Goal: Task Accomplishment & Management: Manage account settings

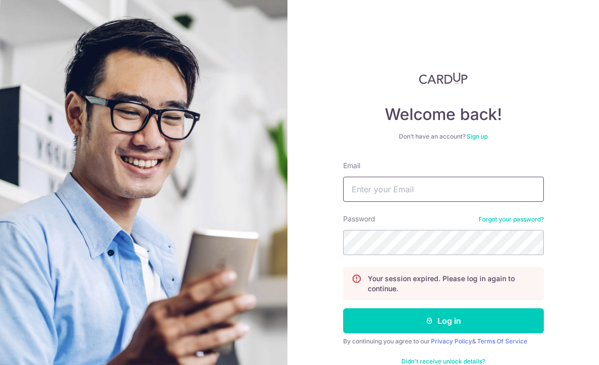
click at [459, 192] on input "Email" at bounding box center [443, 189] width 201 height 25
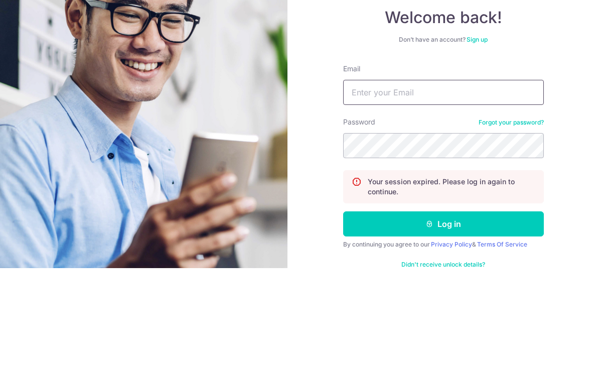
type input "Eric.yjx@gmail.com"
click at [443, 308] on button "Log in" at bounding box center [443, 320] width 201 height 25
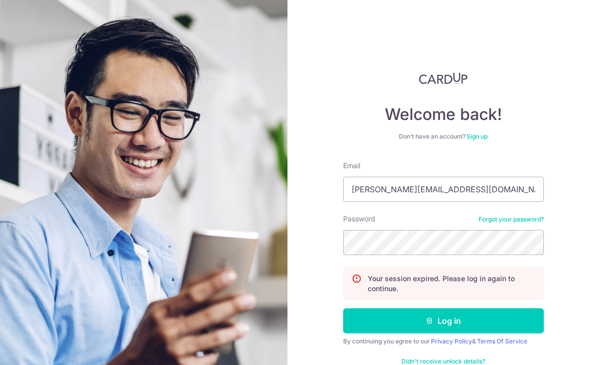
click at [473, 308] on button "Log in" at bounding box center [443, 320] width 201 height 25
click at [463, 308] on button "Log in" at bounding box center [443, 320] width 201 height 25
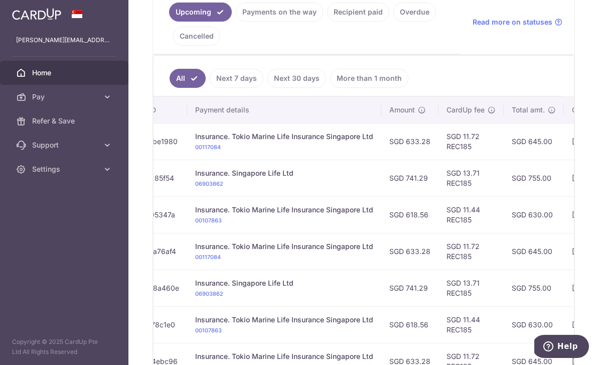
scroll to position [238, 0]
click at [236, 21] on link "Payments on the way" at bounding box center [279, 11] width 87 height 19
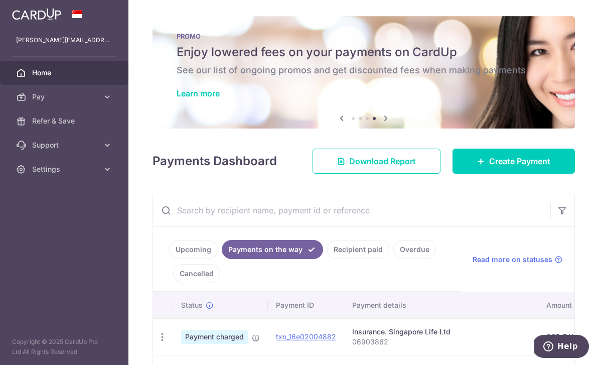
scroll to position [0, 0]
click at [536, 167] on span "Create Payment" at bounding box center [519, 161] width 61 height 12
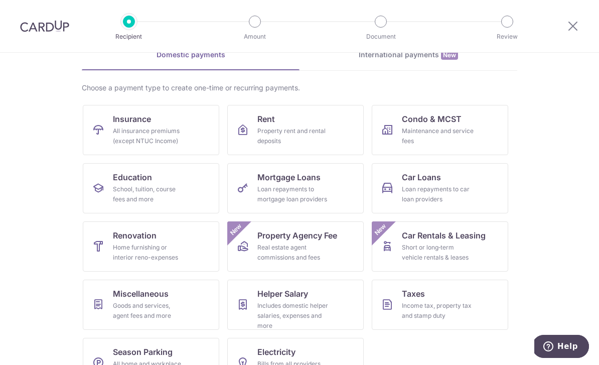
scroll to position [52, 0]
click at [471, 314] on div "Income tax, property tax and stamp duty" at bounding box center [438, 312] width 72 height 20
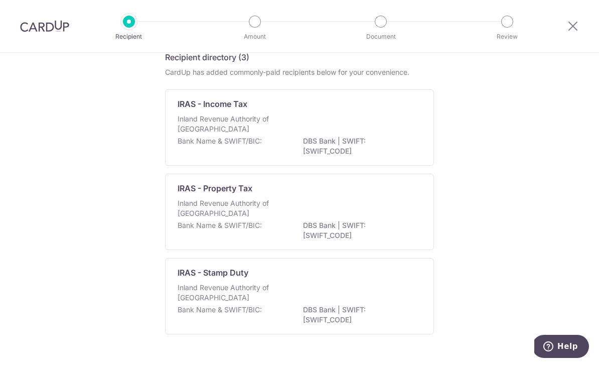
scroll to position [47, 0]
click at [402, 147] on p "DBS Bank | SWIFT: DBSSSGSGXXX" at bounding box center [359, 146] width 112 height 20
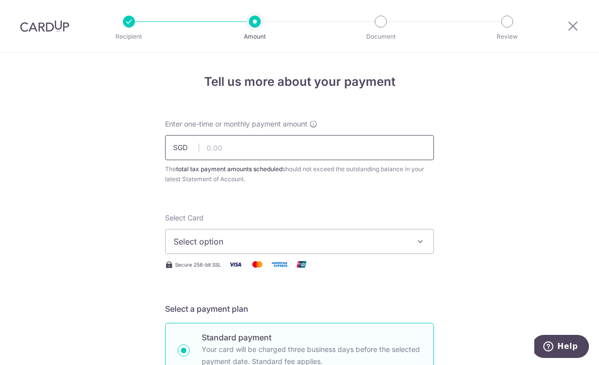
click at [382, 155] on input "text" at bounding box center [299, 147] width 269 height 25
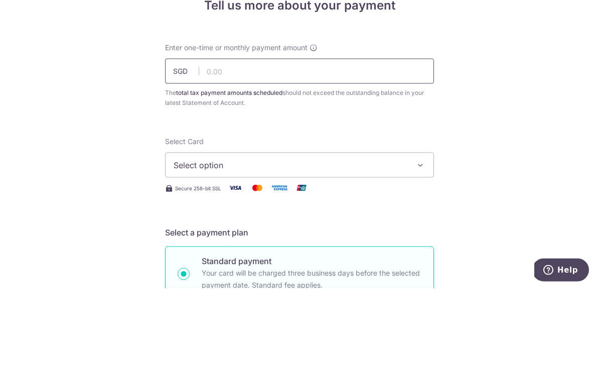
scroll to position [32, 0]
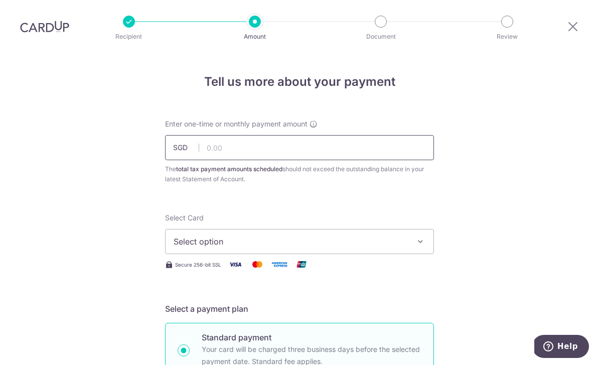
click at [300, 135] on input "text" at bounding box center [299, 147] width 269 height 25
click at [268, 135] on input "text" at bounding box center [299, 147] width 269 height 25
type input "350.48"
click at [385, 235] on span "Select option" at bounding box center [291, 241] width 234 height 12
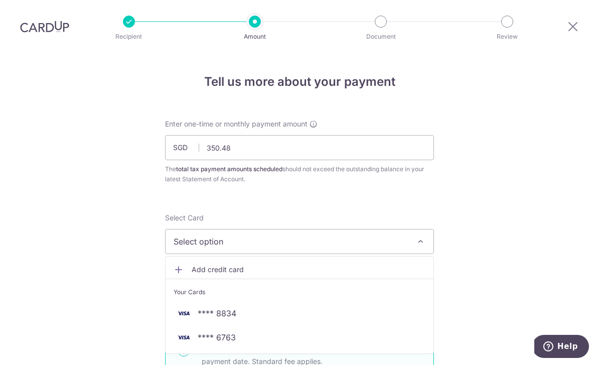
click at [297, 301] on link "**** 8834" at bounding box center [300, 313] width 268 height 24
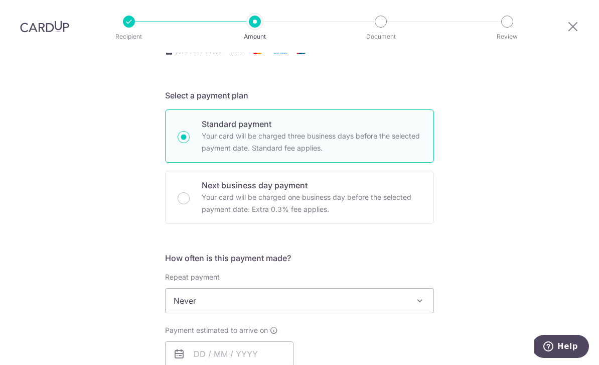
scroll to position [265, 0]
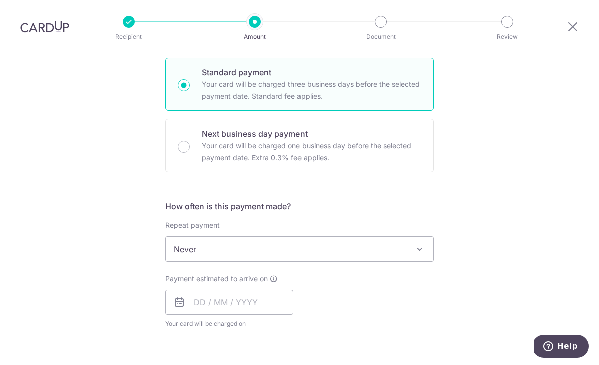
click at [416, 243] on span at bounding box center [420, 249] width 12 height 12
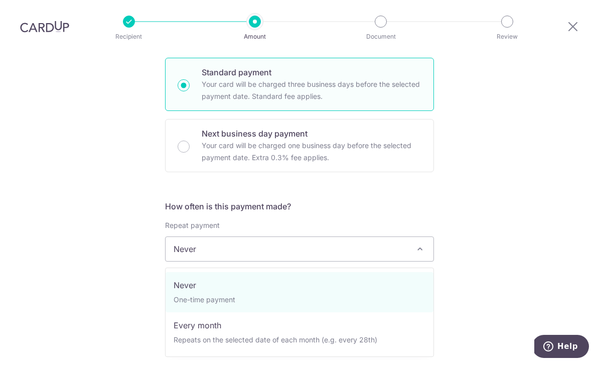
select select "3"
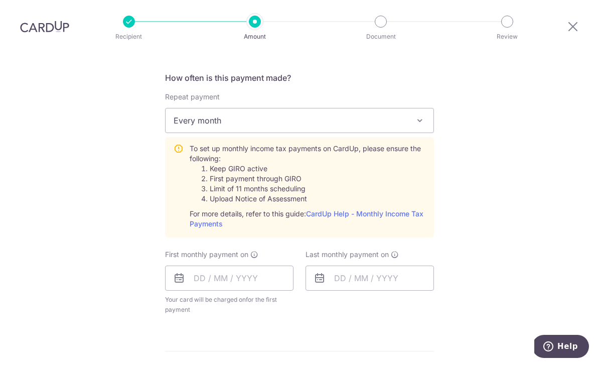
scroll to position [395, 0]
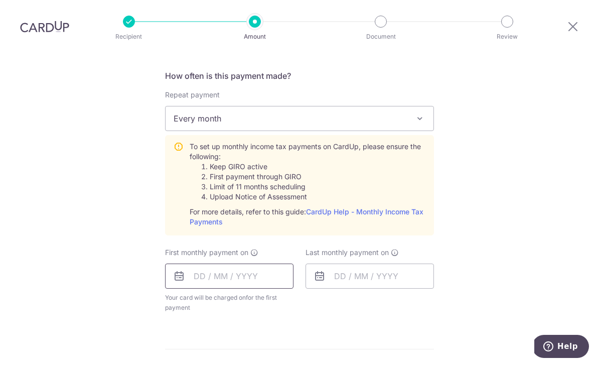
click at [225, 263] on input "text" at bounding box center [229, 275] width 128 height 25
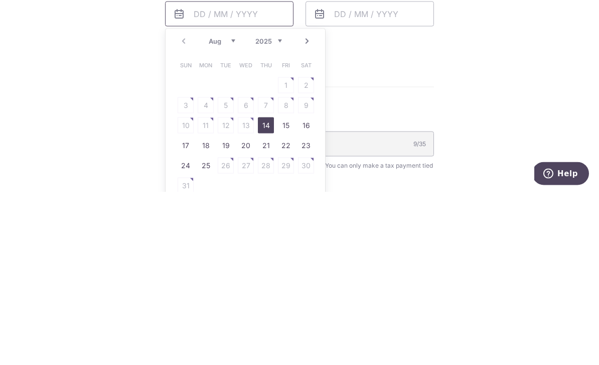
scroll to position [484, 0]
click at [305, 209] on link "Next" at bounding box center [307, 215] width 12 height 12
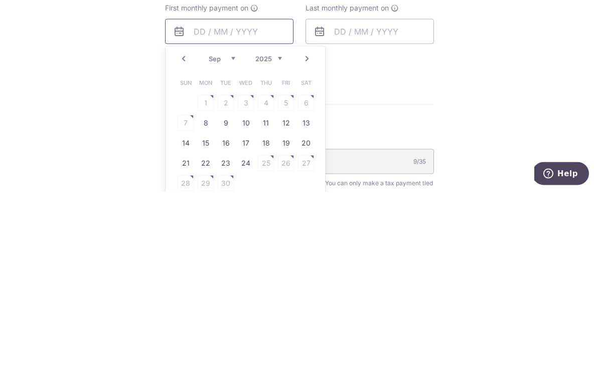
scroll to position [467, 0]
click at [186, 226] on link "Prev" at bounding box center [184, 232] width 12 height 12
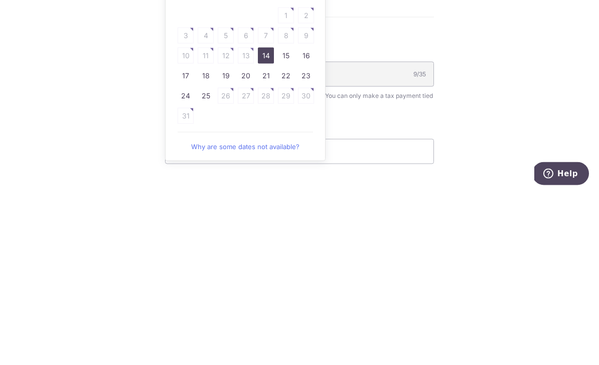
scroll to position [558, 0]
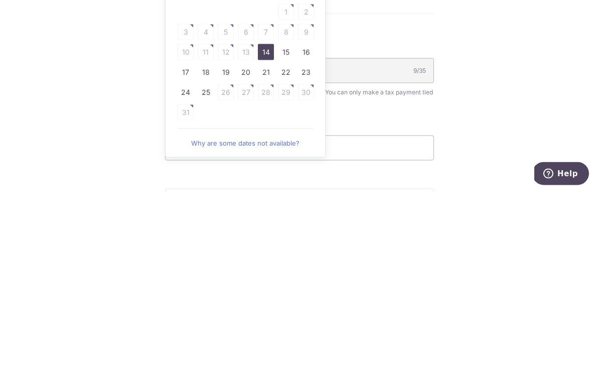
click at [286, 306] on link "Why are some dates not available?" at bounding box center [245, 316] width 135 height 20
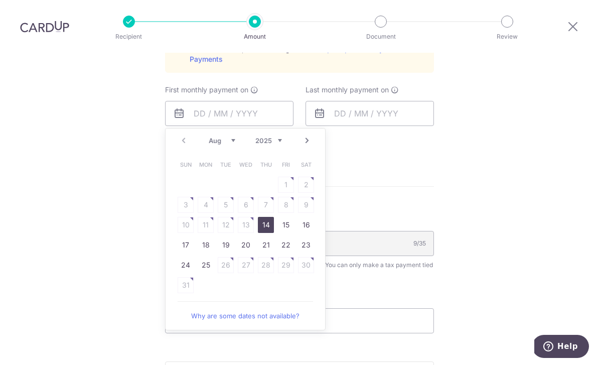
click at [208, 257] on link "25" at bounding box center [206, 265] width 16 height 16
type input "25/08/2025"
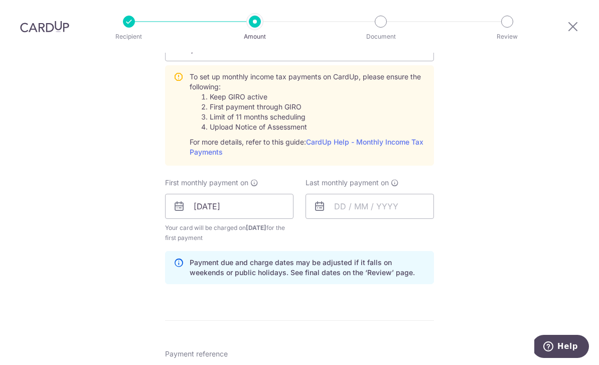
scroll to position [463, 0]
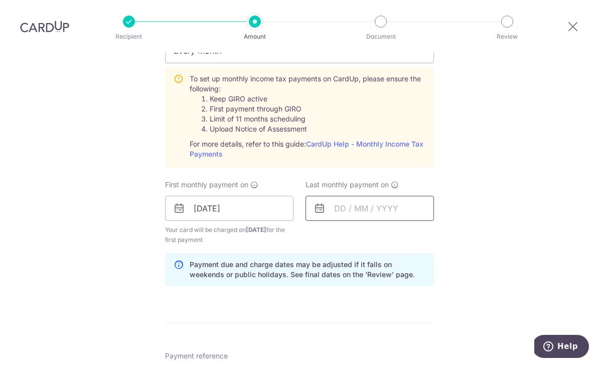
click at [335, 196] on input "text" at bounding box center [370, 208] width 128 height 25
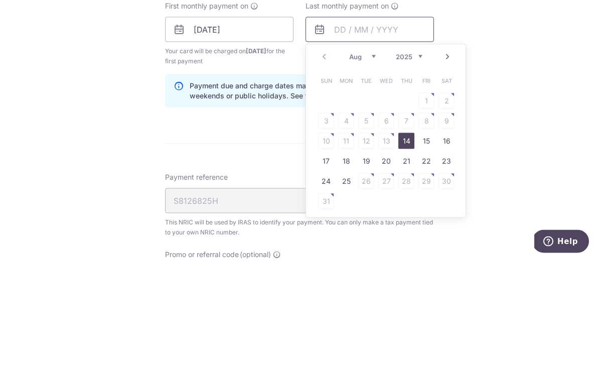
scroll to position [543, 0]
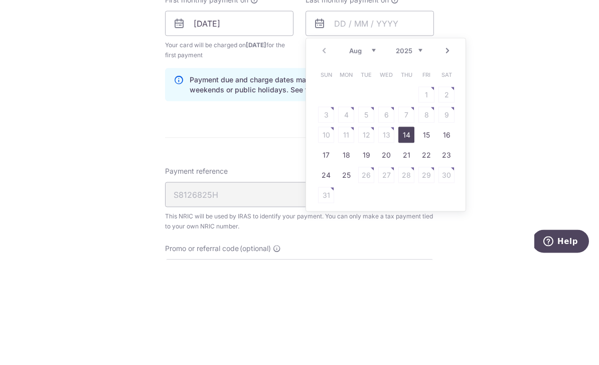
click at [448, 150] on link "Next" at bounding box center [447, 156] width 12 height 12
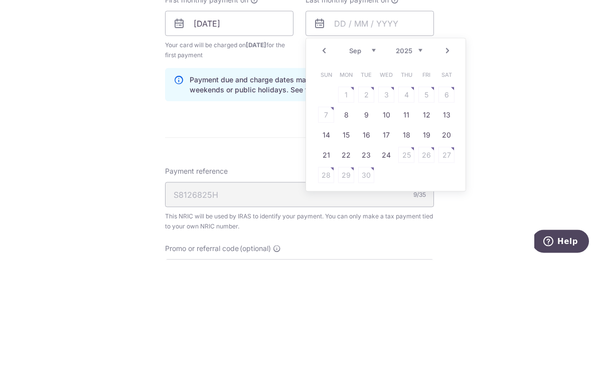
click at [413, 152] on select "2025 2026" at bounding box center [409, 156] width 27 height 8
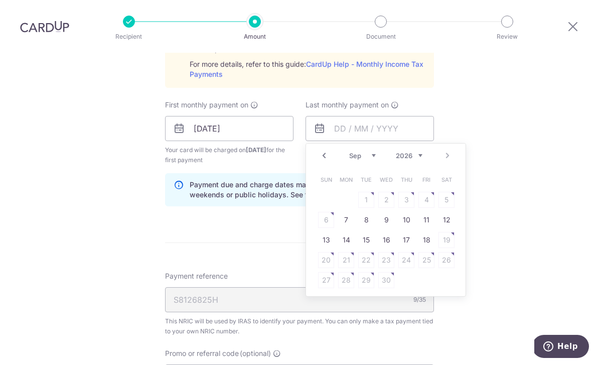
click at [322, 150] on link "Prev" at bounding box center [324, 156] width 12 height 12
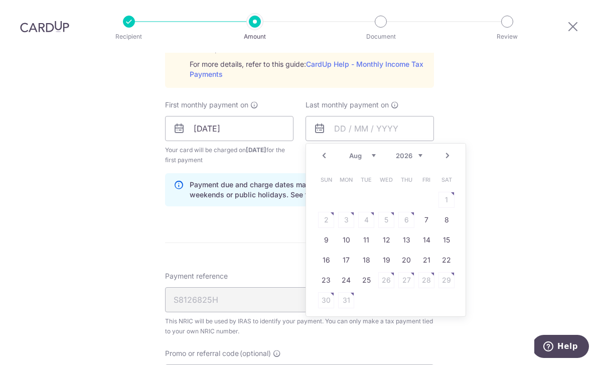
click at [319, 150] on link "Prev" at bounding box center [324, 156] width 12 height 12
click at [327, 150] on link "Prev" at bounding box center [324, 156] width 12 height 12
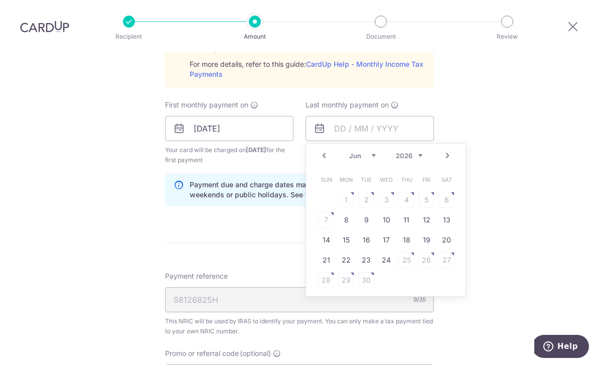
click at [324, 150] on link "Prev" at bounding box center [324, 156] width 12 height 12
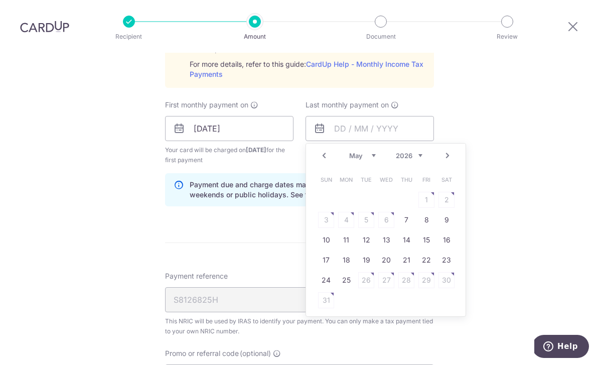
click at [318, 150] on link "Prev" at bounding box center [324, 156] width 12 height 12
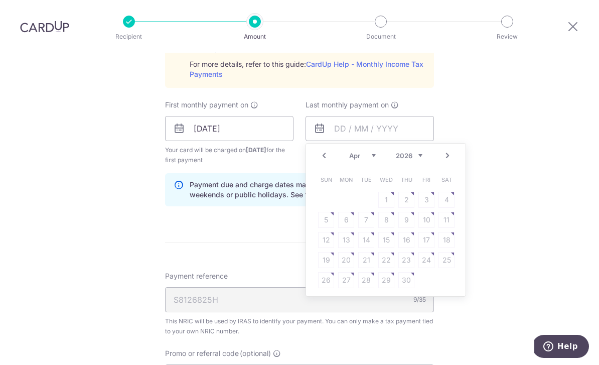
click at [325, 150] on link "Prev" at bounding box center [324, 156] width 12 height 12
click at [524, 97] on div "Tell us more about your payment Enter one-time or monthly payment amount SGD 35…" at bounding box center [299, 53] width 599 height 1087
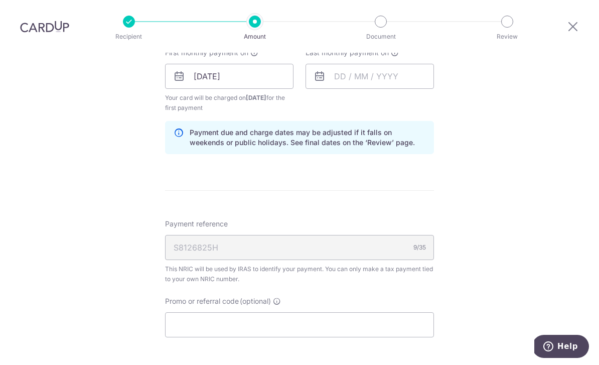
scroll to position [595, 0]
click at [338, 63] on input "text" at bounding box center [370, 75] width 128 height 25
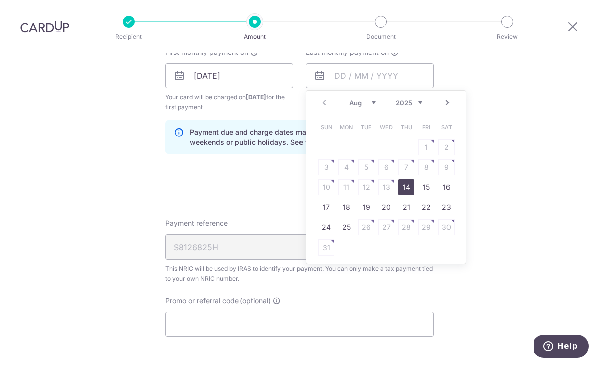
click at [326, 91] on div "Prev Next Aug Sep Oct Nov Dec 2025 2026" at bounding box center [386, 103] width 160 height 24
click at [445, 97] on link "Next" at bounding box center [447, 103] width 12 height 12
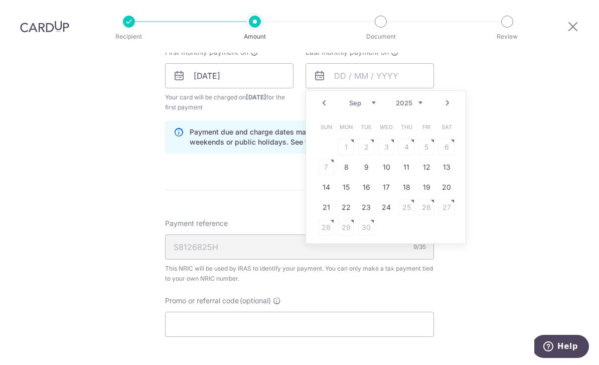
click at [444, 97] on link "Next" at bounding box center [447, 103] width 12 height 12
click at [443, 97] on link "Next" at bounding box center [447, 103] width 12 height 12
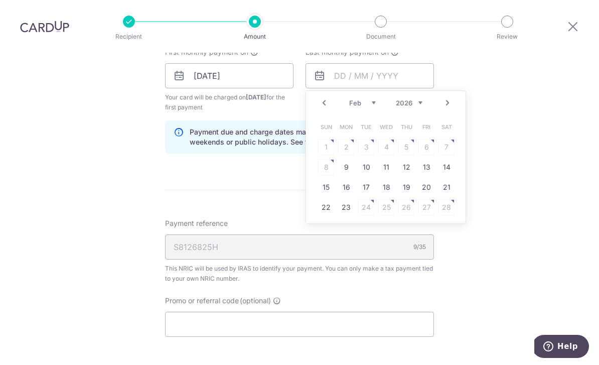
click at [448, 97] on link "Next" at bounding box center [447, 103] width 12 height 12
click at [386, 199] on link "25" at bounding box center [386, 207] width 16 height 16
type input "25/03/2026"
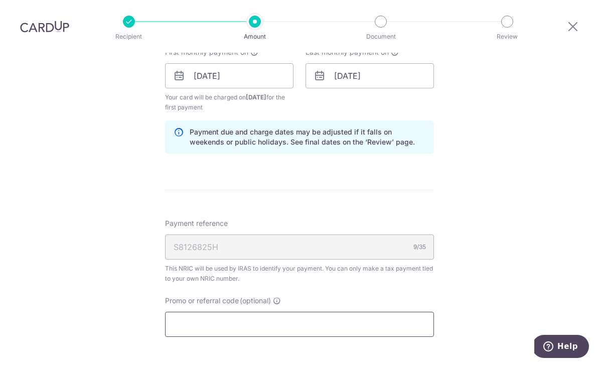
click at [340, 312] on input "Promo or referral code (optional)" at bounding box center [299, 324] width 269 height 25
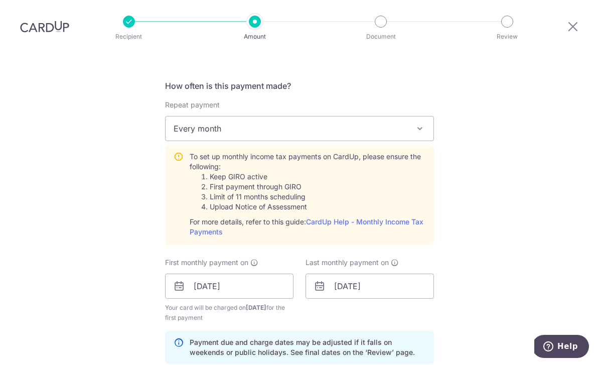
scroll to position [386, 0]
type input "Vtax25r"
click at [391, 272] on input "25/03/2026" at bounding box center [370, 284] width 128 height 25
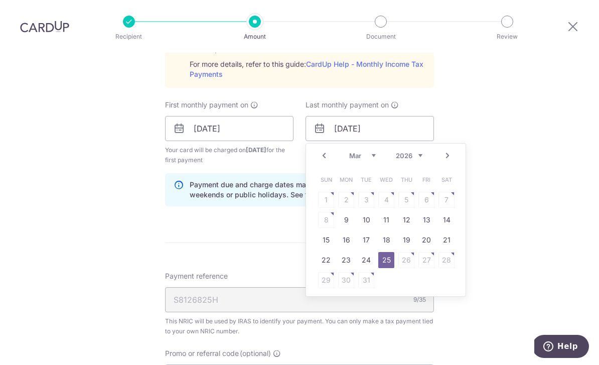
scroll to position [566, 0]
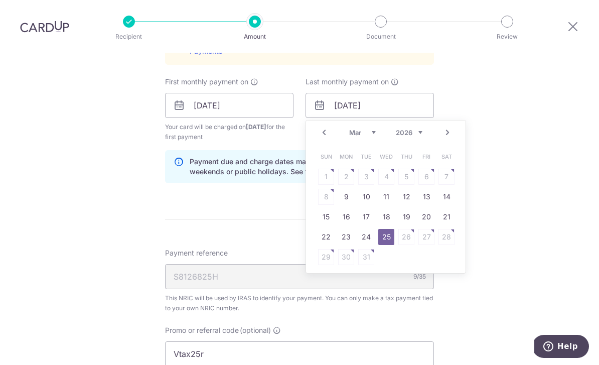
click at [385, 229] on link "25" at bounding box center [386, 237] width 16 height 16
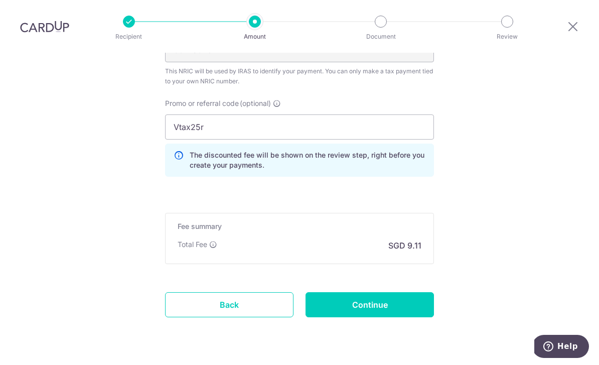
scroll to position [792, 0]
click at [401, 292] on input "Continue" at bounding box center [370, 304] width 128 height 25
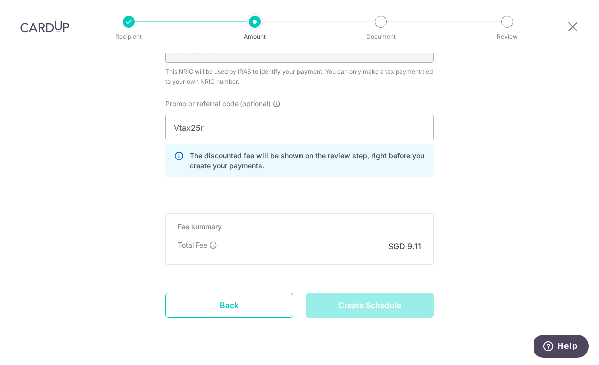
type input "Create Schedule"
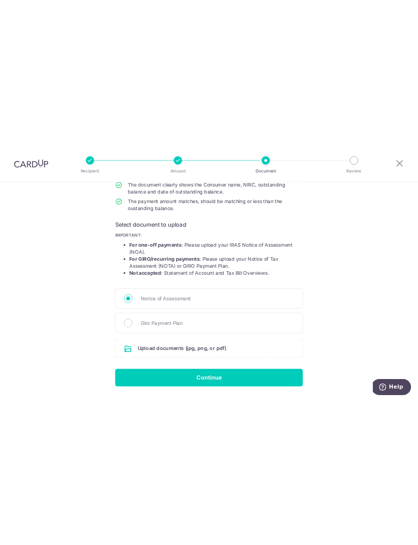
scroll to position [119, 0]
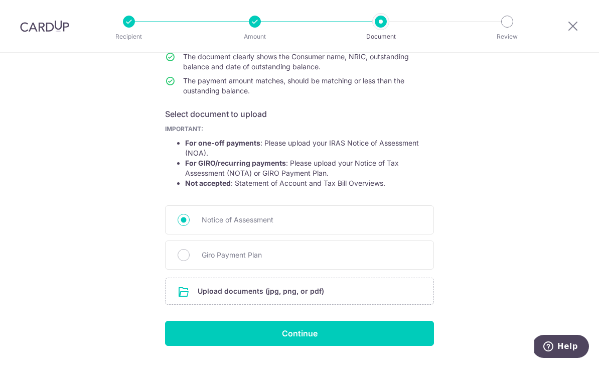
click at [188, 261] on input "Giro Payment Plan" at bounding box center [184, 255] width 12 height 12
radio input "true"
click at [187, 221] on input "Notice of Assessment" at bounding box center [184, 220] width 12 height 12
radio input "true"
click at [188, 254] on input "Giro Payment Plan" at bounding box center [184, 255] width 12 height 12
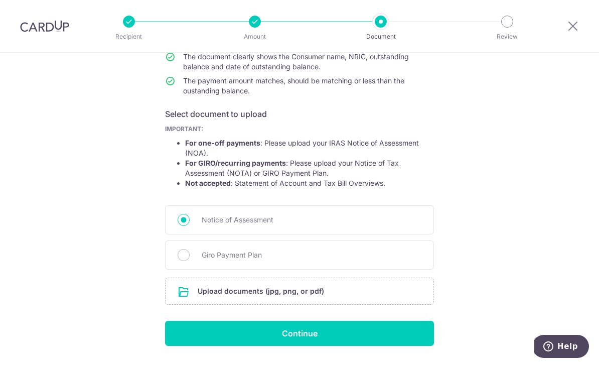
radio input "true"
click at [180, 224] on input "Notice of Assessment" at bounding box center [184, 220] width 12 height 12
radio input "true"
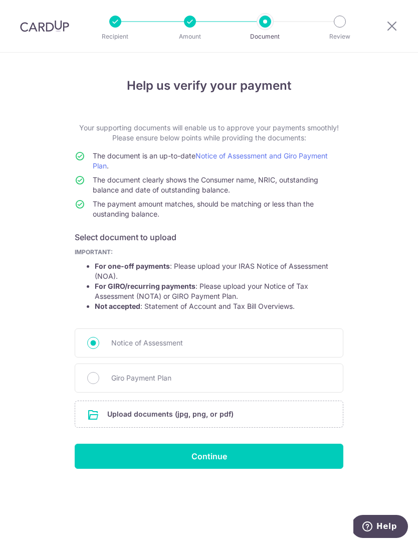
scroll to position [0, 0]
click at [251, 364] on input "Continue" at bounding box center [209, 456] width 269 height 25
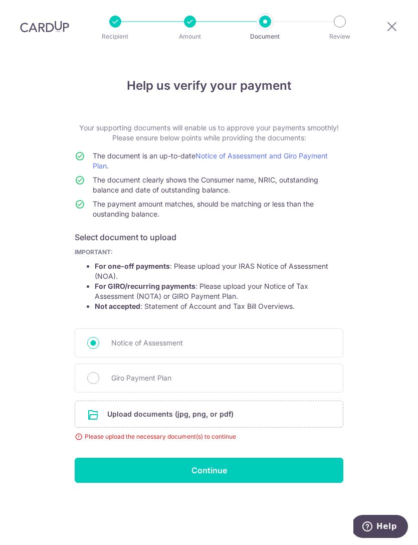
click at [241, 401] on input "file" at bounding box center [209, 414] width 268 height 26
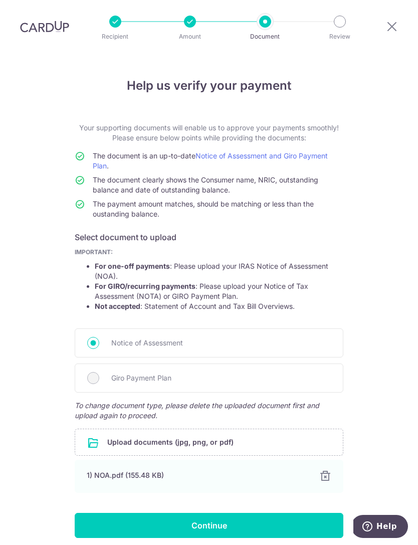
click at [101, 364] on div "Giro Payment Plan" at bounding box center [209, 378] width 269 height 29
click at [264, 429] on input "file" at bounding box center [209, 442] width 268 height 26
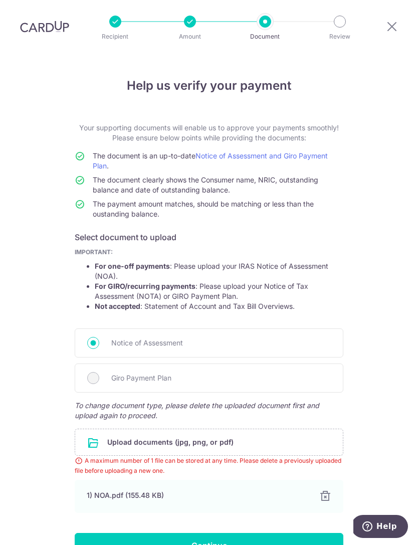
click at [245, 533] on input "Continue" at bounding box center [209, 545] width 269 height 25
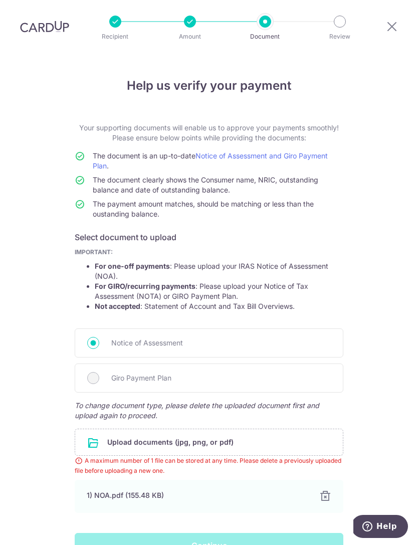
click at [233, 533] on div "Continue" at bounding box center [209, 545] width 281 height 25
click at [329, 491] on div at bounding box center [326, 497] width 12 height 12
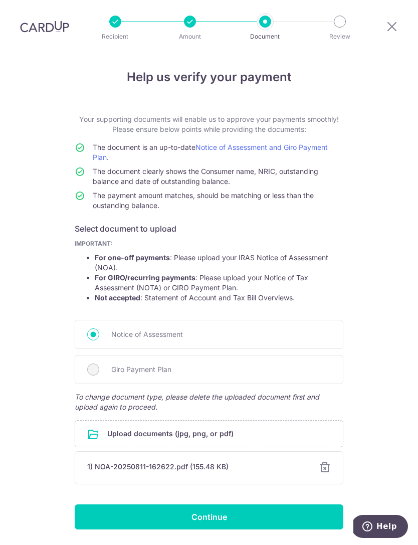
scroll to position [8, 0]
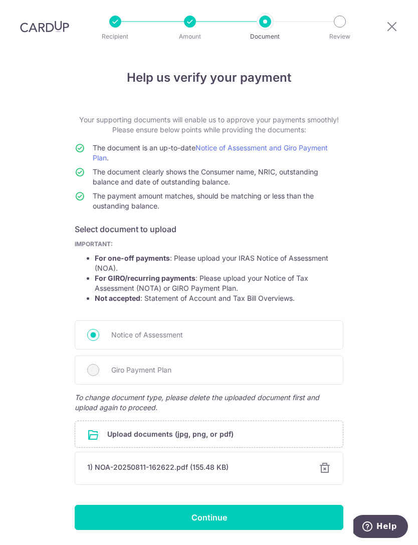
click at [327, 463] on div at bounding box center [325, 469] width 12 height 12
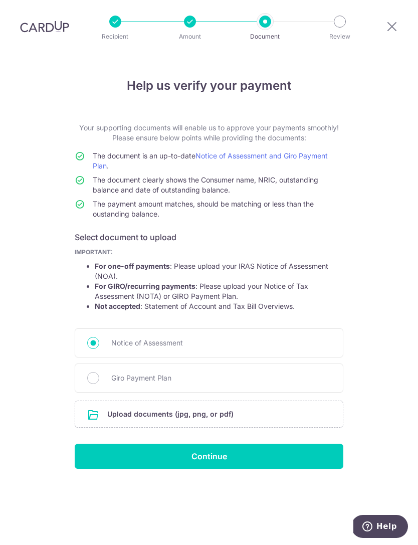
click at [229, 401] on input "file" at bounding box center [209, 414] width 268 height 26
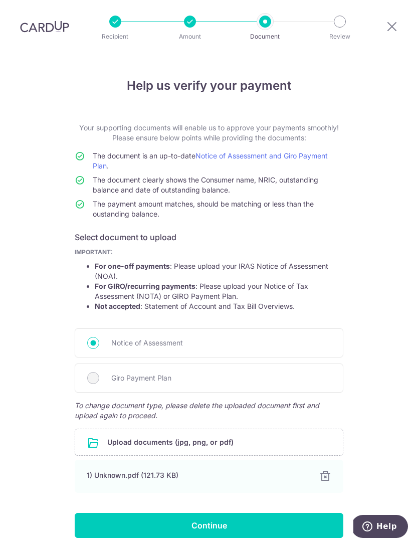
click at [293, 372] on span "Giro Payment Plan" at bounding box center [221, 378] width 220 height 12
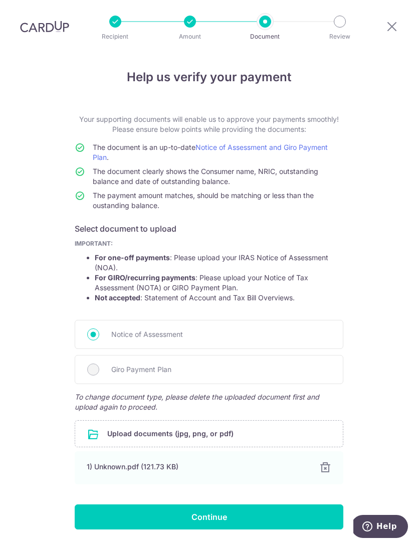
scroll to position [8, 0]
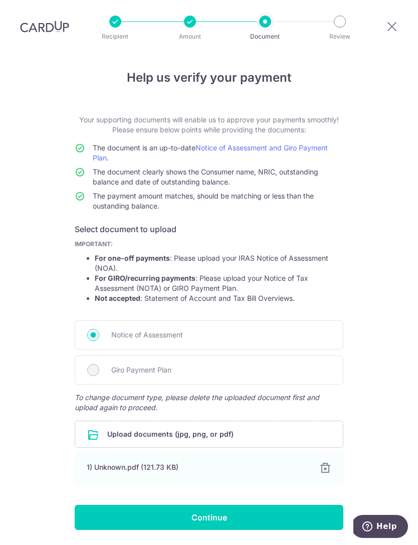
click at [264, 505] on input "Continue" at bounding box center [209, 517] width 269 height 25
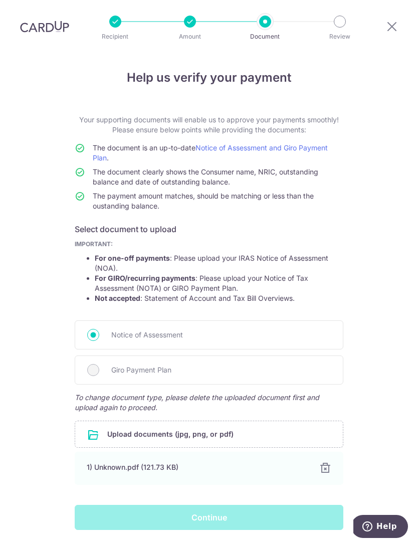
click at [229, 505] on div "Continue" at bounding box center [209, 517] width 281 height 25
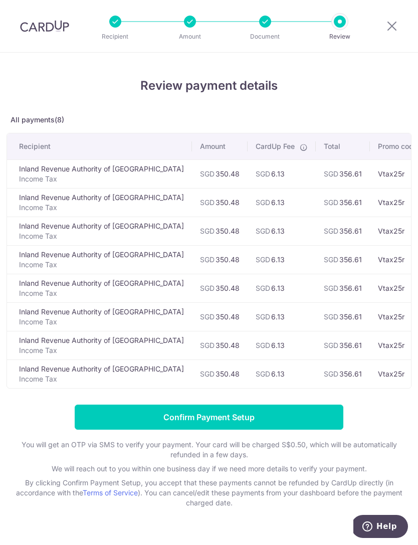
click at [274, 420] on input "Confirm Payment Setup" at bounding box center [209, 417] width 269 height 25
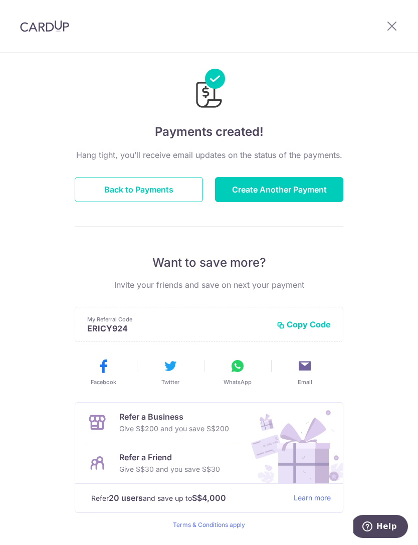
scroll to position [16, 0]
click at [165, 192] on button "Back to Payments" at bounding box center [139, 190] width 128 height 25
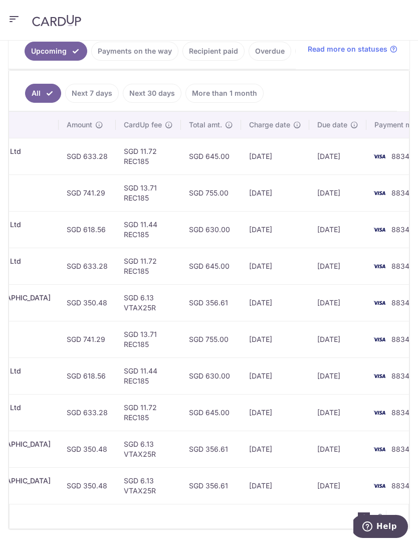
scroll to position [0, 379]
click at [233, 99] on link "More than 1 month" at bounding box center [225, 93] width 78 height 19
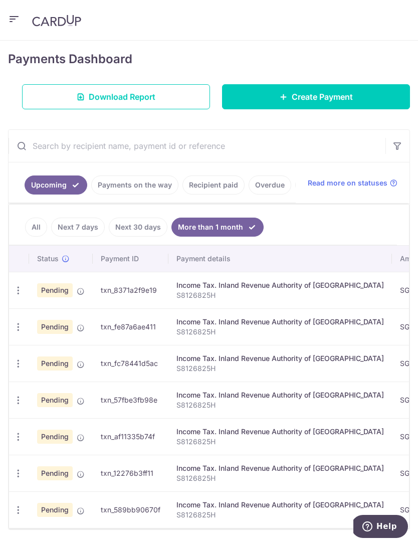
scroll to position [0, 0]
click at [20, 296] on icon "button" at bounding box center [18, 290] width 11 height 11
click at [92, 538] on span "Update payment" at bounding box center [72, 538] width 68 height 12
radio input "true"
type input "350.48"
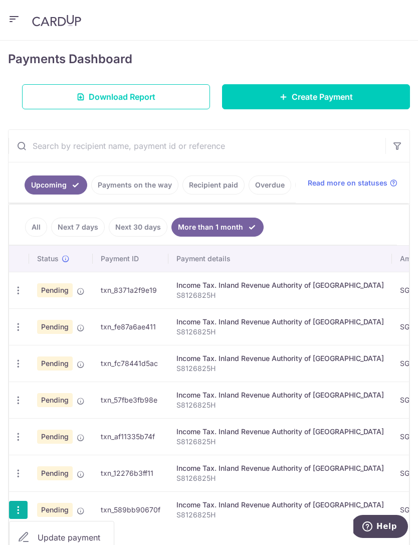
type input "25/03/2026"
type input "S8126825H"
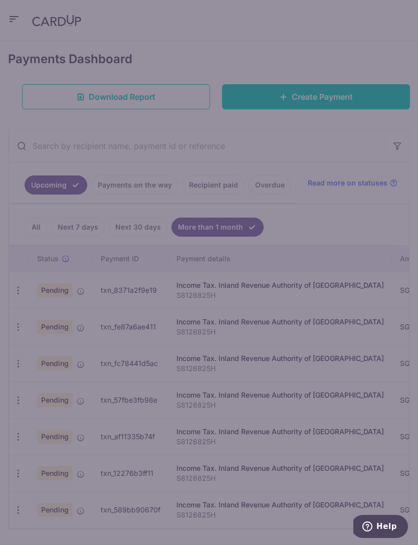
type input "VTAX25R"
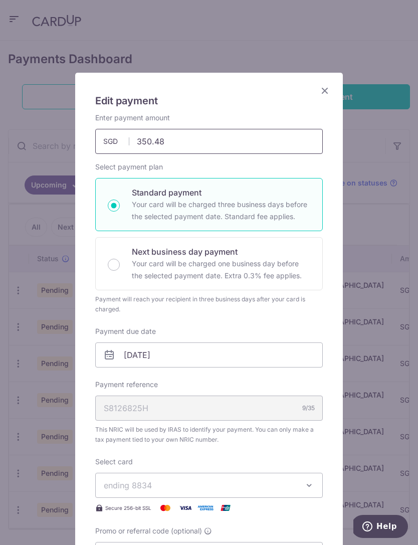
click at [199, 144] on input "350.48" at bounding box center [209, 141] width 228 height 25
type input "350.42"
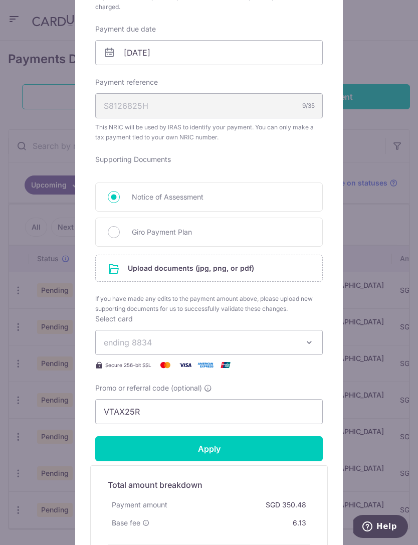
scroll to position [307, 0]
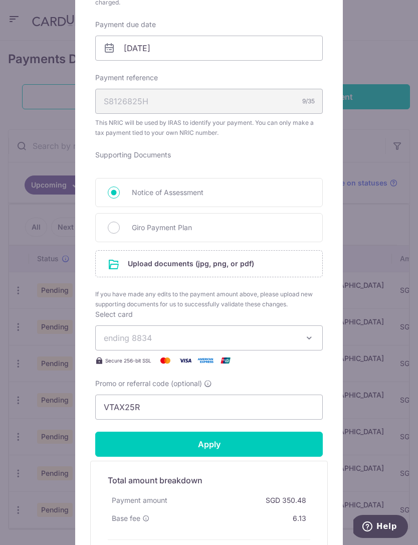
click at [230, 270] on input "file" at bounding box center [209, 264] width 227 height 26
click at [256, 271] on input "file" at bounding box center [209, 264] width 227 height 26
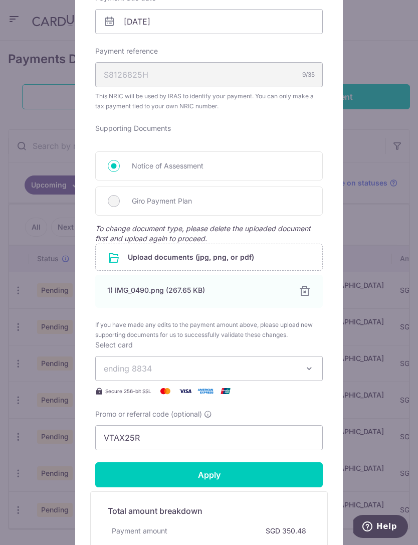
scroll to position [343, 0]
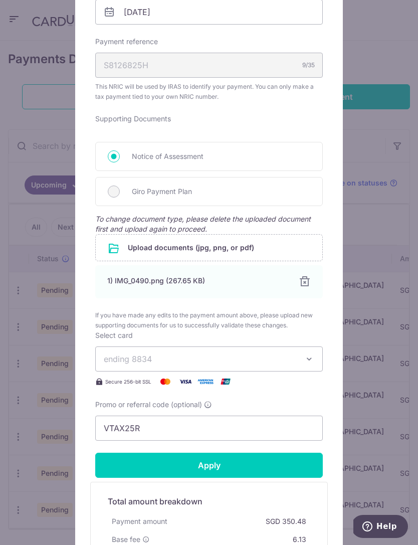
click at [283, 467] on input "Apply" at bounding box center [209, 465] width 228 height 25
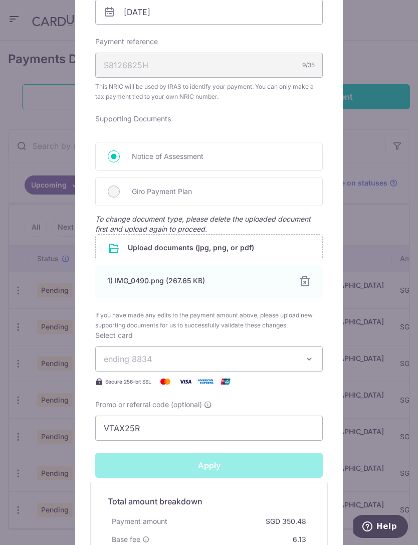
type input "Successfully Applied"
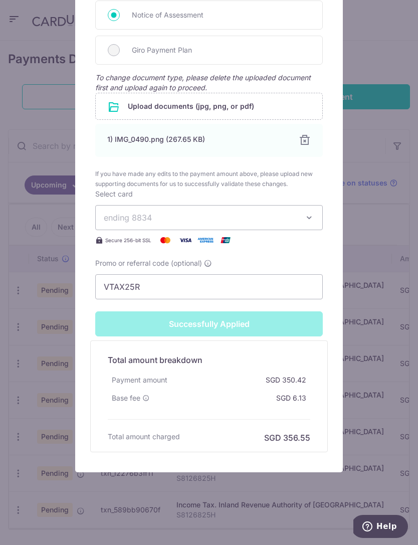
scroll to position [520, 0]
click at [297, 326] on div "Successfully Applied" at bounding box center [209, 324] width 240 height 25
click at [368, 310] on div "Edit payment By clicking apply, you will make changes to all payments to Inland…" at bounding box center [209, 272] width 418 height 545
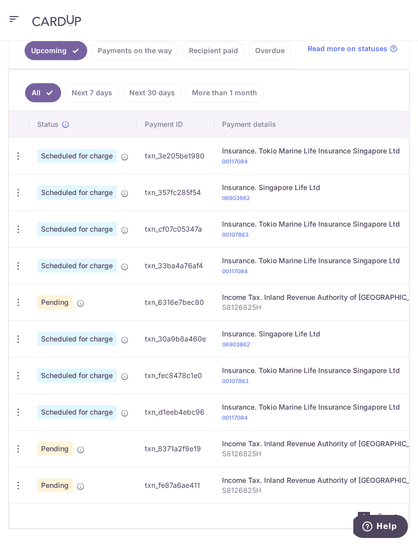
scroll to position [267, 0]
click at [235, 93] on link "More than 1 month" at bounding box center [225, 93] width 78 height 19
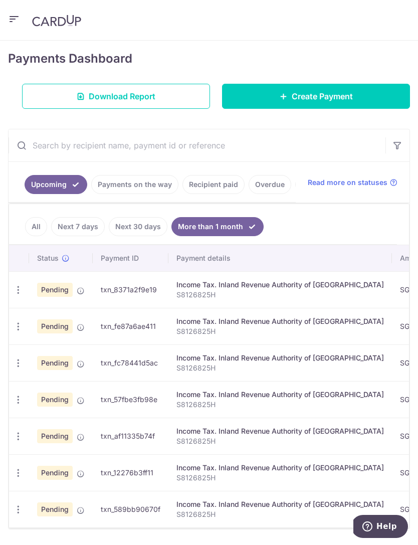
scroll to position [133, 0]
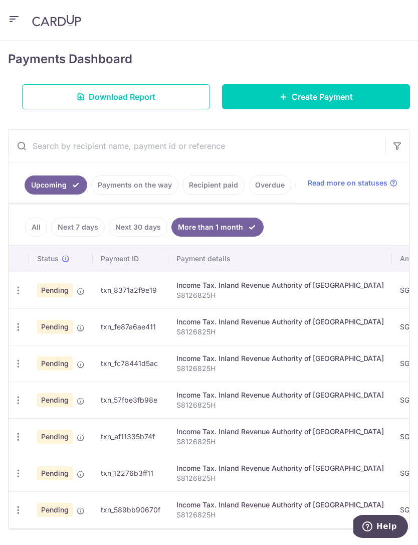
click at [83, 229] on link "Next 7 days" at bounding box center [78, 227] width 54 height 19
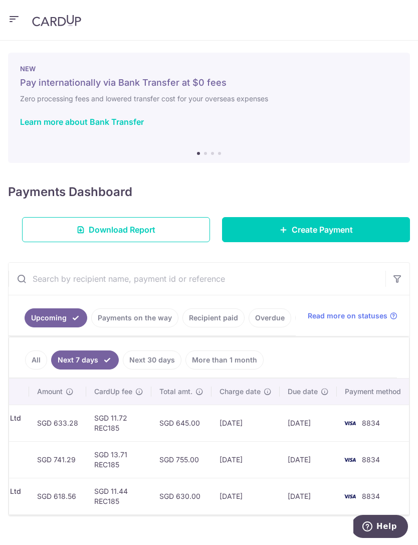
scroll to position [0, 377]
click at [38, 362] on link "All" at bounding box center [36, 360] width 22 height 19
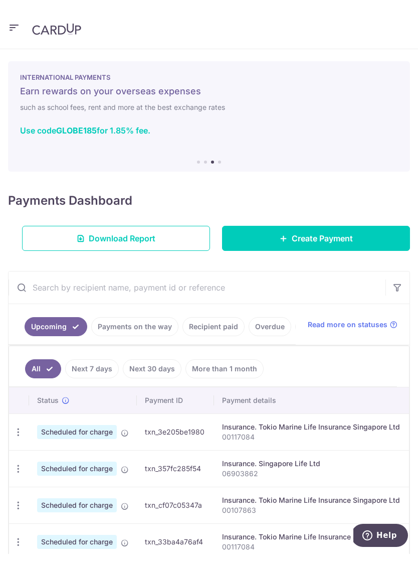
scroll to position [0, 0]
